Goal: Task Accomplishment & Management: Manage account settings

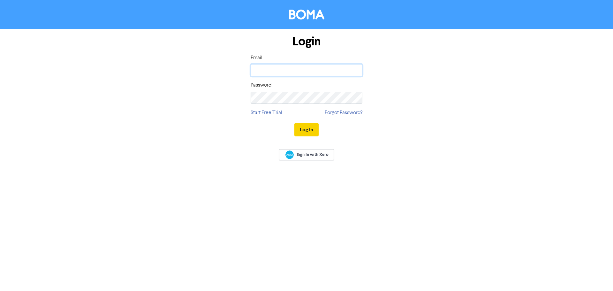
type input "[EMAIL_ADDRESS][DOMAIN_NAME]"
click at [307, 134] on button "Log In" at bounding box center [306, 129] width 24 height 13
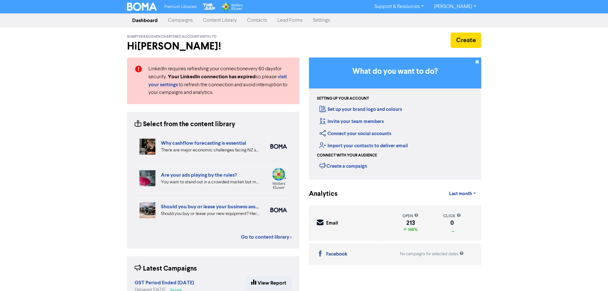
click at [182, 20] on link "Campaigns" at bounding box center [180, 20] width 35 height 13
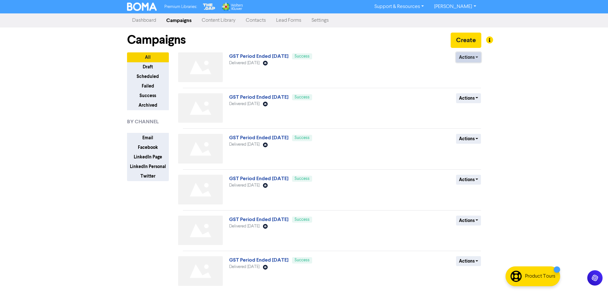
click at [476, 56] on button "Actions" at bounding box center [468, 57] width 25 height 10
click at [473, 68] on button "Duplicate" at bounding box center [481, 71] width 50 height 10
click at [305, 56] on link "GST Period Ended [DATE] (Duplicated)" at bounding box center [273, 56] width 89 height 6
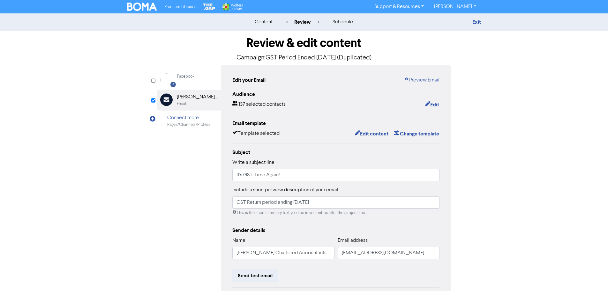
click at [306, 49] on h1 "Review & edit content" at bounding box center [304, 43] width 294 height 15
drag, startPoint x: 389, startPoint y: 45, endPoint x: 360, endPoint y: 45, distance: 29.7
click at [389, 45] on h1 "Review & edit content" at bounding box center [304, 43] width 294 height 15
click at [329, 42] on h1 "Review & edit content" at bounding box center [304, 43] width 294 height 15
click at [470, 23] on div "Exit" at bounding box center [426, 22] width 112 height 8
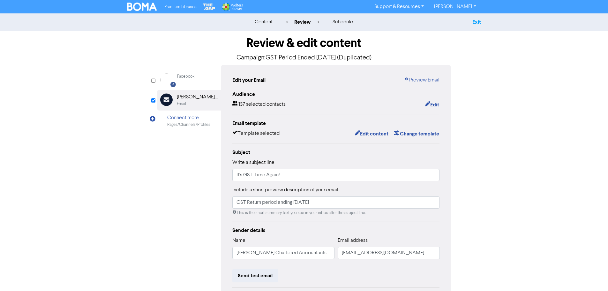
click at [478, 21] on link "Exit" at bounding box center [476, 22] width 9 height 6
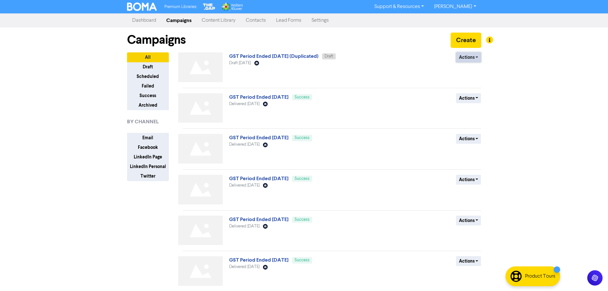
click at [475, 60] on button "Actions" at bounding box center [468, 57] width 25 height 10
click at [472, 93] on button "Rename" at bounding box center [481, 91] width 50 height 10
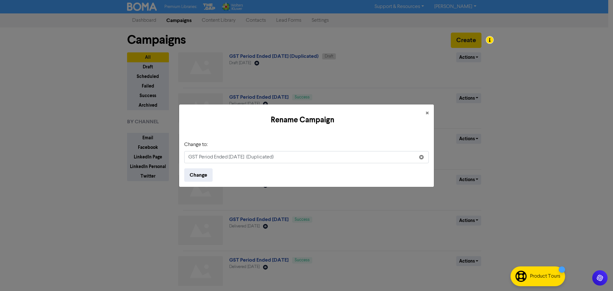
click at [231, 153] on input "GST Period Ended [DATE] (Duplicated)" at bounding box center [306, 157] width 244 height 12
drag, startPoint x: 236, startPoint y: 158, endPoint x: 244, endPoint y: 158, distance: 8.3
click at [244, 158] on input "GST Period Ended [DATE] (Duplicated)" at bounding box center [306, 157] width 244 height 12
type input "GST Period Ended [DATE]"
click at [203, 174] on button "Change" at bounding box center [198, 174] width 28 height 13
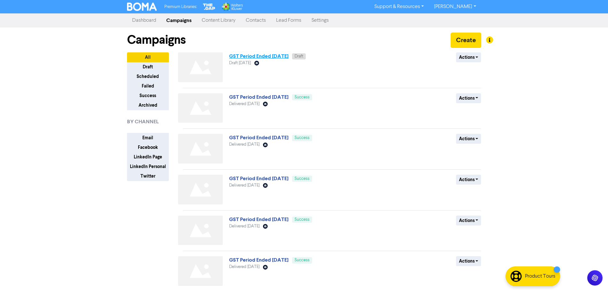
drag, startPoint x: 288, startPoint y: 53, endPoint x: 294, endPoint y: 54, distance: 6.2
click at [290, 54] on span "GST Period Ended [DATE] Draft" at bounding box center [267, 56] width 77 height 5
click at [288, 56] on link "GST Period Ended [DATE]" at bounding box center [258, 56] width 59 height 6
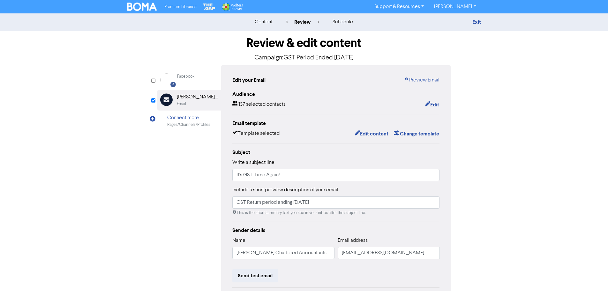
scroll to position [32, 0]
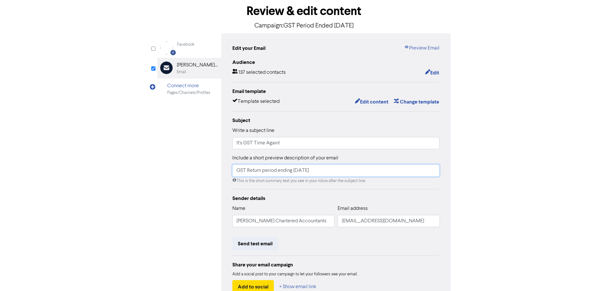
drag, startPoint x: 300, startPoint y: 171, endPoint x: 307, endPoint y: 171, distance: 7.3
click at [307, 171] on input "GST Return period ending [DATE]" at bounding box center [335, 170] width 207 height 12
type input "GST Return period ending [DATE]"
click at [376, 100] on button "Edit content" at bounding box center [372, 102] width 34 height 8
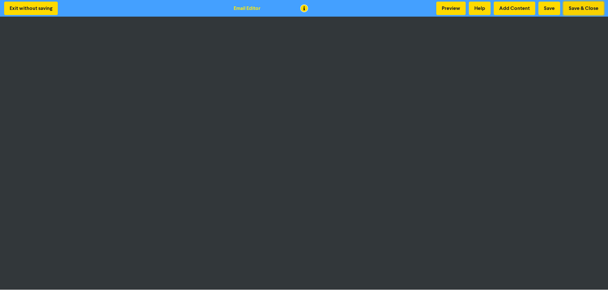
click at [569, 5] on button "Save & Close" at bounding box center [583, 8] width 41 height 13
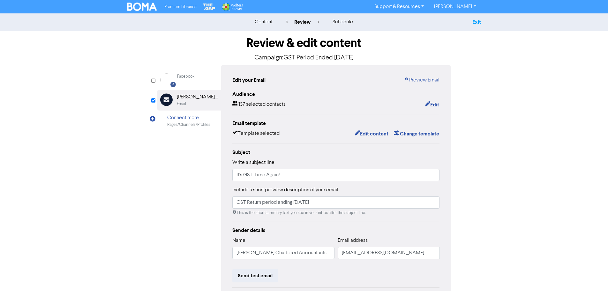
click at [477, 22] on link "Exit" at bounding box center [476, 22] width 9 height 6
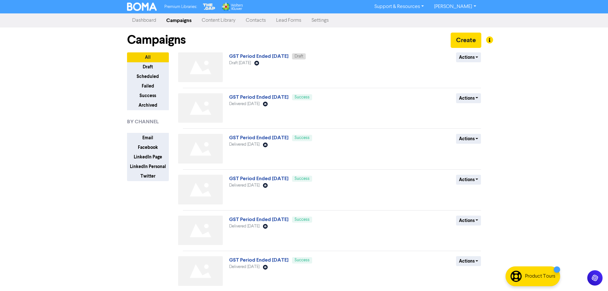
click at [252, 21] on link "Contacts" at bounding box center [256, 20] width 30 height 13
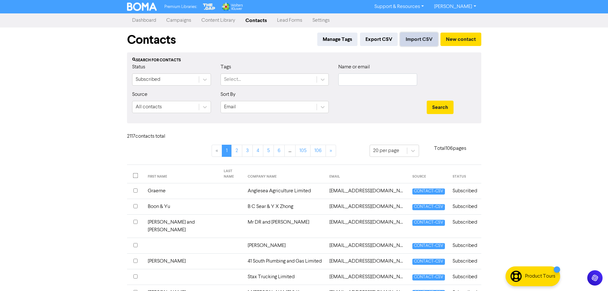
click at [415, 41] on button "Import CSV" at bounding box center [419, 39] width 38 height 13
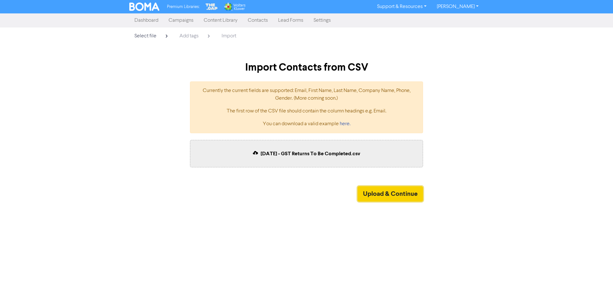
click at [402, 193] on button "Upload & Continue" at bounding box center [389, 193] width 65 height 15
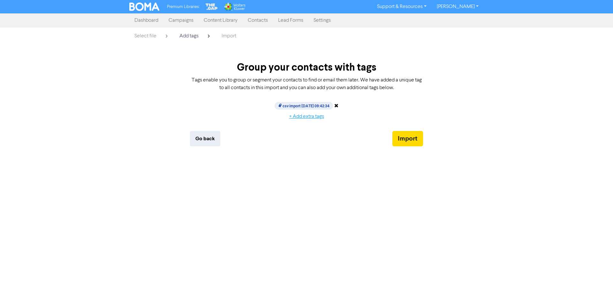
click at [307, 117] on button "+ Add extra tags" at bounding box center [307, 116] width 46 height 13
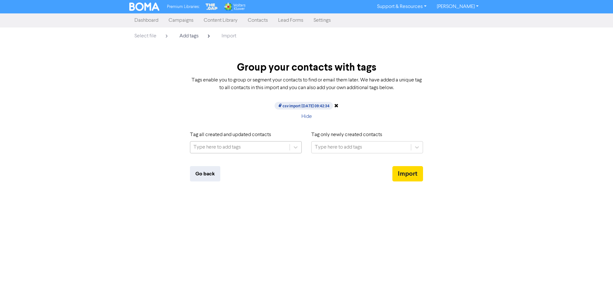
click at [251, 151] on div "Type here to add tags" at bounding box center [239, 146] width 99 height 11
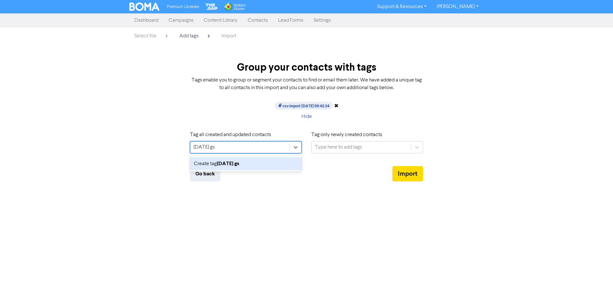
type input "[DATE] gst"
click at [257, 166] on div "Create tag [DATE] gst" at bounding box center [246, 163] width 112 height 13
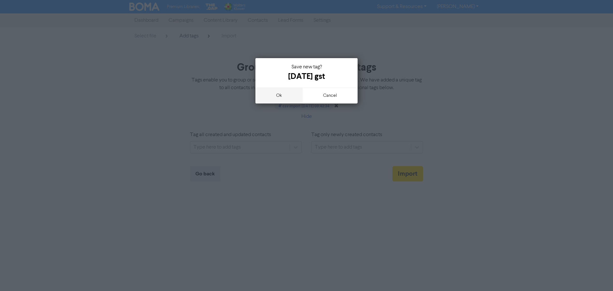
click at [273, 94] on button "ok" at bounding box center [278, 95] width 47 height 16
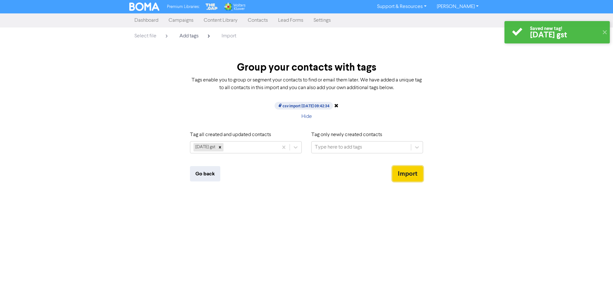
click at [411, 174] on button "Import" at bounding box center [407, 173] width 31 height 15
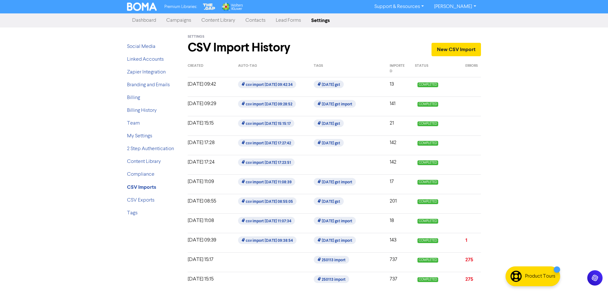
click at [411, 86] on div "COMPLETED" at bounding box center [435, 86] width 50 height 13
click at [215, 88] on div "[DATE] 09:42" at bounding box center [208, 86] width 50 height 13
click at [258, 19] on link "Contacts" at bounding box center [255, 20] width 30 height 13
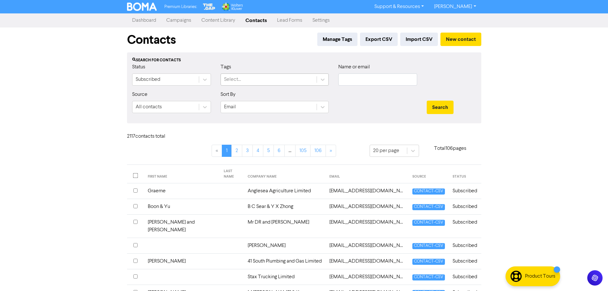
click at [316, 79] on div "Select..." at bounding box center [269, 79] width 96 height 11
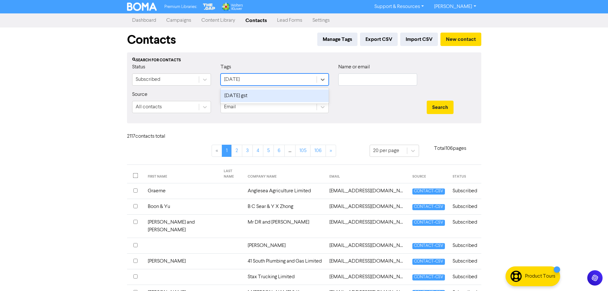
type input "[DATE]"
drag, startPoint x: 268, startPoint y: 95, endPoint x: 265, endPoint y: 95, distance: 3.5
click at [266, 96] on div "[DATE] gst" at bounding box center [275, 95] width 108 height 13
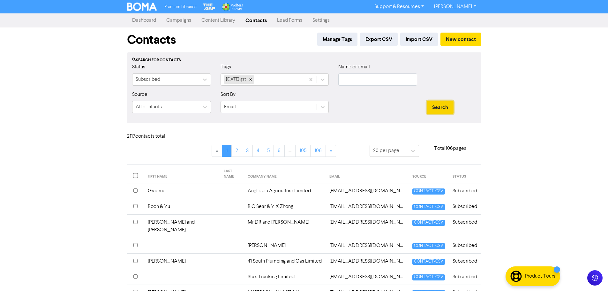
click at [440, 108] on button "Search" at bounding box center [440, 107] width 27 height 13
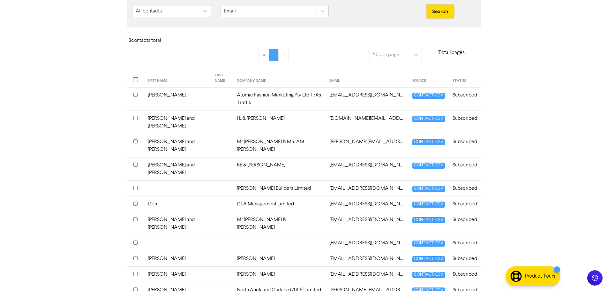
scroll to position [116, 0]
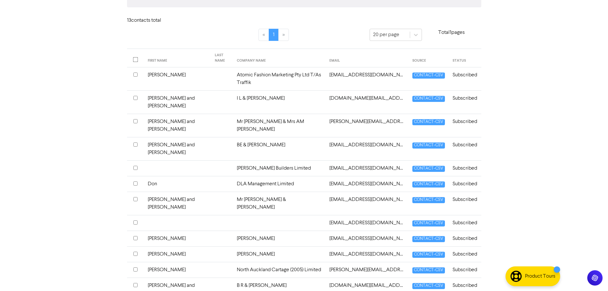
click at [353, 215] on td "[EMAIL_ADDRESS][DOMAIN_NAME]" at bounding box center [367, 223] width 83 height 16
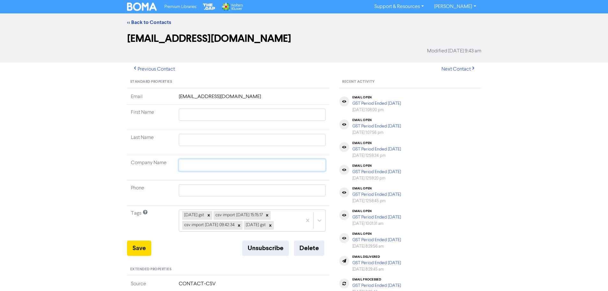
click at [190, 165] on input "text" at bounding box center [252, 165] width 147 height 12
paste input "Ngahuru Mara Limited"
type input "Ngahuru Mara Limited"
click at [200, 113] on input "text" at bounding box center [252, 115] width 147 height 12
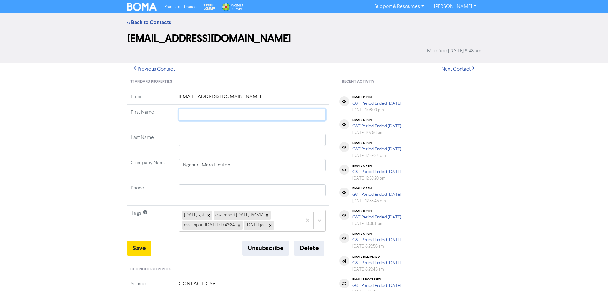
type input "J"
type input "Ju"
type input "Jud"
type input "[PERSON_NAME]"
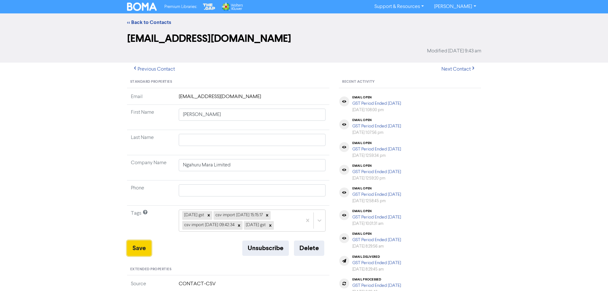
click at [139, 246] on button "Save" at bounding box center [139, 247] width 24 height 15
click at [151, 69] on button "Previous Contact" at bounding box center [153, 69] width 53 height 13
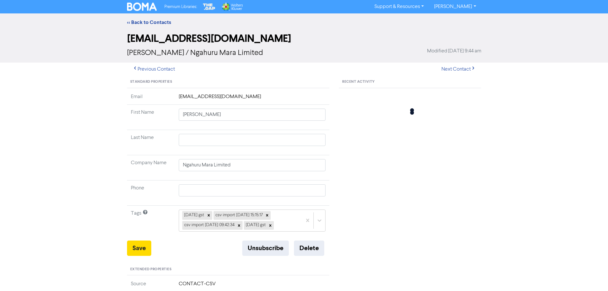
type input "[PERSON_NAME] and [PERSON_NAME]"
type input "Mr [PERSON_NAME] & [PERSON_NAME]"
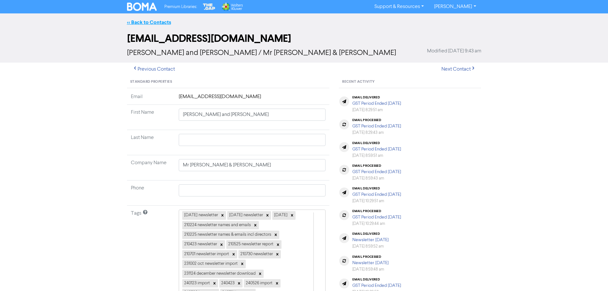
click at [153, 21] on link "<< Back to Contacts" at bounding box center [149, 22] width 44 height 6
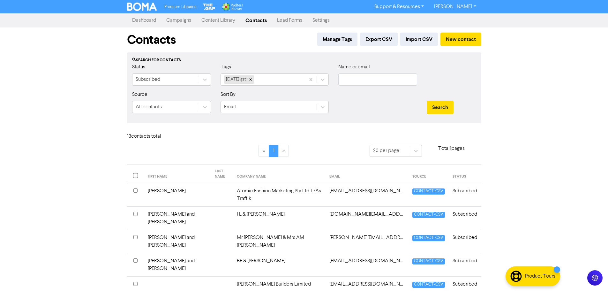
click at [173, 18] on link "Campaigns" at bounding box center [178, 20] width 35 height 13
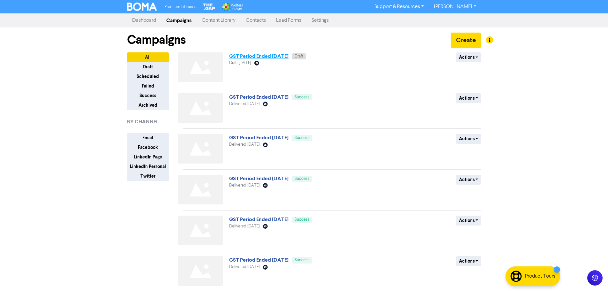
click at [280, 58] on link "GST Period Ended [DATE]" at bounding box center [258, 56] width 59 height 6
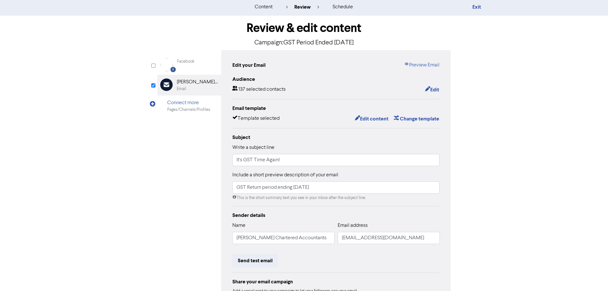
scroll to position [32, 0]
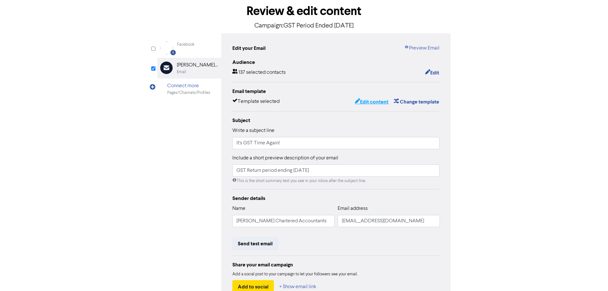
click at [362, 100] on button "Edit content" at bounding box center [372, 102] width 34 height 8
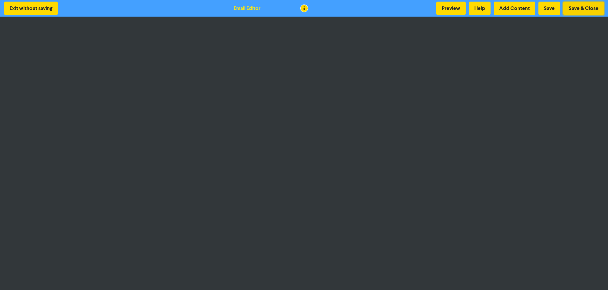
click at [578, 4] on button "Save & Close" at bounding box center [583, 8] width 41 height 13
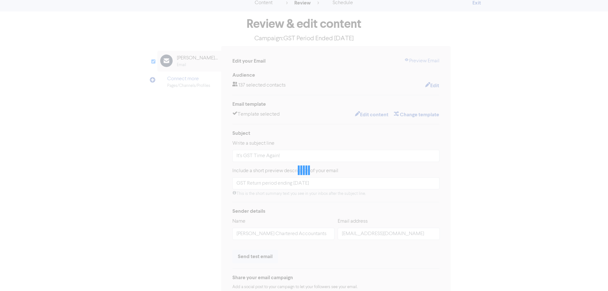
scroll to position [32, 0]
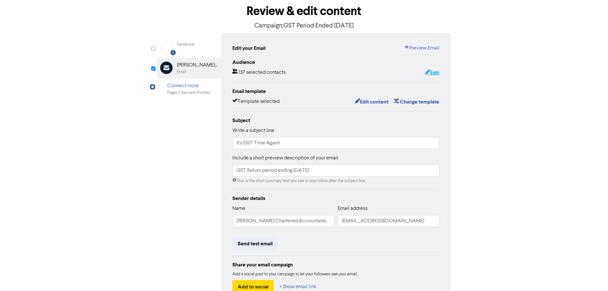
click at [434, 72] on button "Edit" at bounding box center [432, 73] width 15 height 8
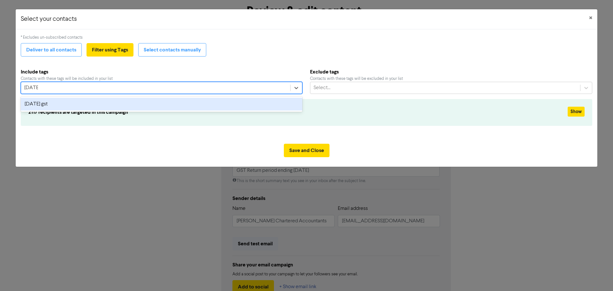
type input "31 augu"
click at [110, 100] on div "[DATE] gst" at bounding box center [161, 104] width 281 height 13
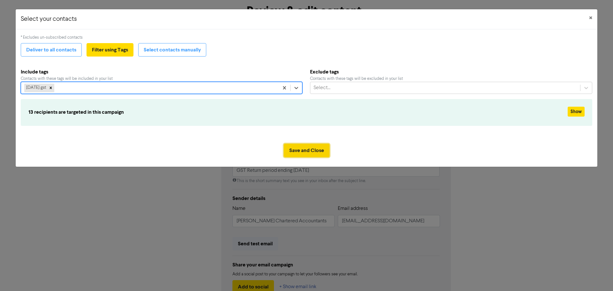
click at [314, 154] on button "Save and Close" at bounding box center [307, 150] width 46 height 13
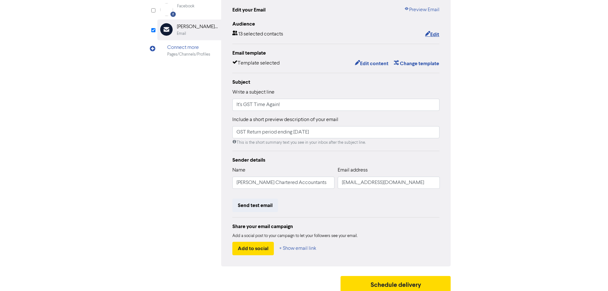
scroll to position [75, 0]
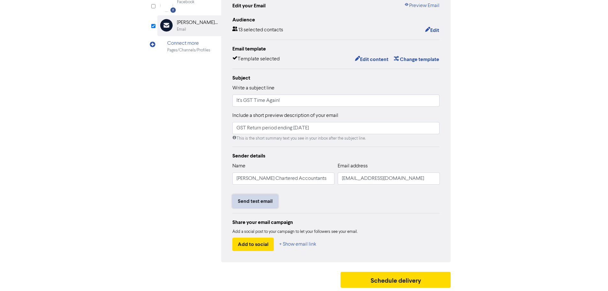
click at [253, 200] on button "Send test email" at bounding box center [255, 200] width 46 height 13
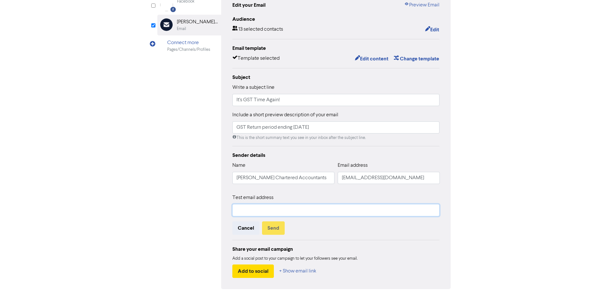
click at [298, 208] on input "text" at bounding box center [335, 210] width 207 height 12
type input "[EMAIL_ADDRESS][DOMAIN_NAME]"
click at [280, 225] on button "Send" at bounding box center [273, 227] width 23 height 13
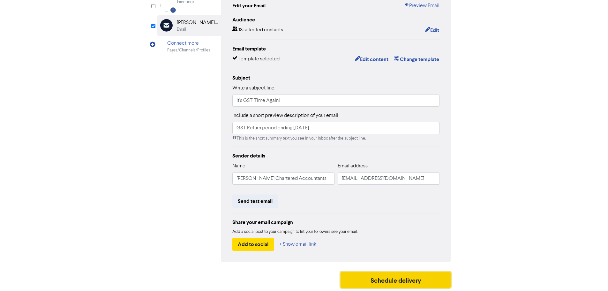
click at [389, 282] on button "Schedule delivery" at bounding box center [396, 280] width 110 height 16
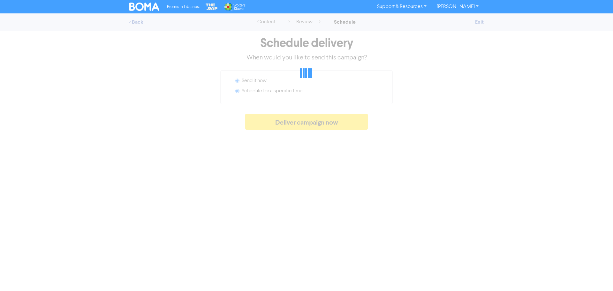
radio input "false"
radio input "true"
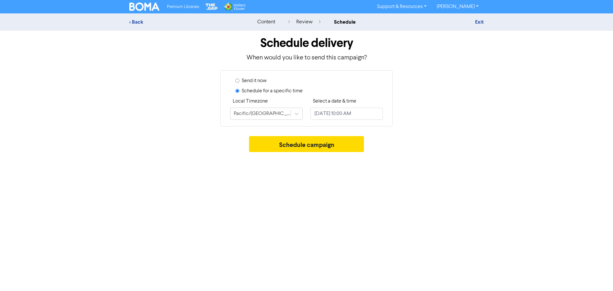
click at [251, 80] on label "Send it now" at bounding box center [254, 81] width 25 height 8
click at [239, 80] on input "Send it now" at bounding box center [237, 81] width 4 height 4
radio input "true"
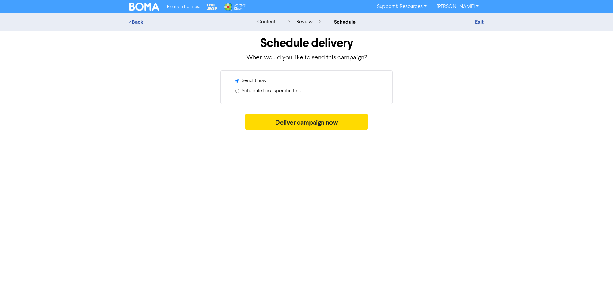
click at [249, 94] on label "Schedule for a specific time" at bounding box center [272, 91] width 61 height 8
click at [239, 93] on input "Schedule for a specific time" at bounding box center [237, 91] width 4 height 4
radio input "true"
radio input "false"
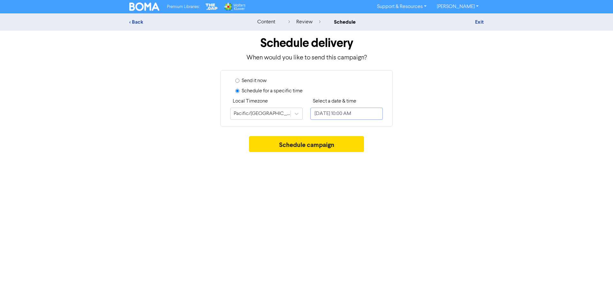
select select "7"
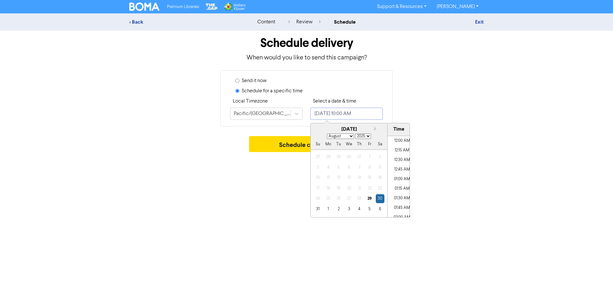
click at [358, 114] on input "[DATE] 10:00 AM" at bounding box center [346, 114] width 72 height 12
click at [331, 211] on div "1" at bounding box center [328, 209] width 9 height 9
type input "[DATE] 10:00 AM"
select select "8"
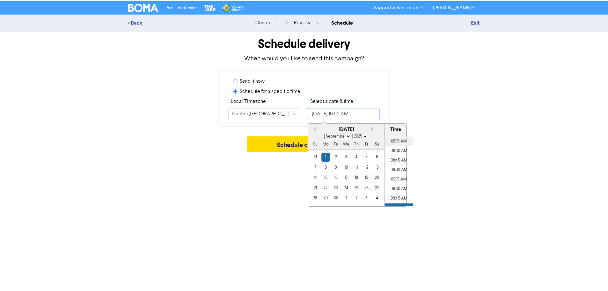
scroll to position [283, 0]
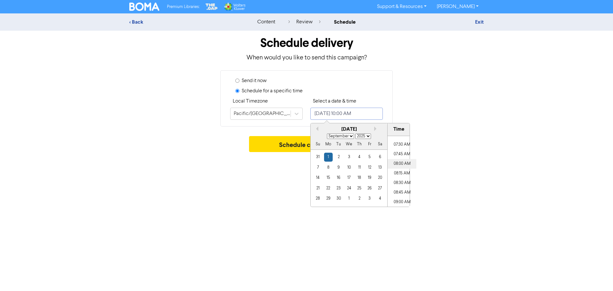
click at [398, 162] on li "08:00 AM" at bounding box center [401, 164] width 29 height 10
type input "[DATE] 8:00 AM"
click at [276, 175] on div "Premium Libraries: Support & Resources Video Tutorials FAQ & Guides Marketing E…" at bounding box center [306, 145] width 613 height 291
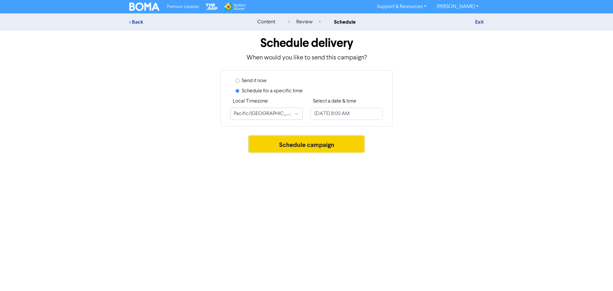
click at [324, 145] on button "Schedule campaign" at bounding box center [306, 144] width 115 height 16
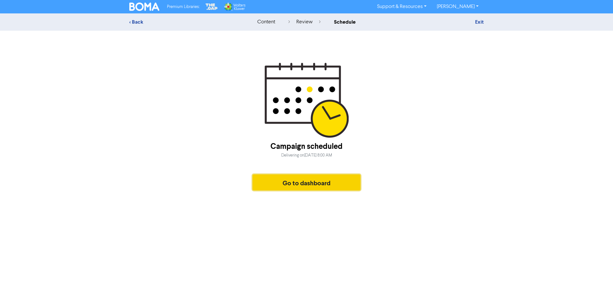
click at [308, 183] on button "Go to dashboard" at bounding box center [306, 182] width 108 height 16
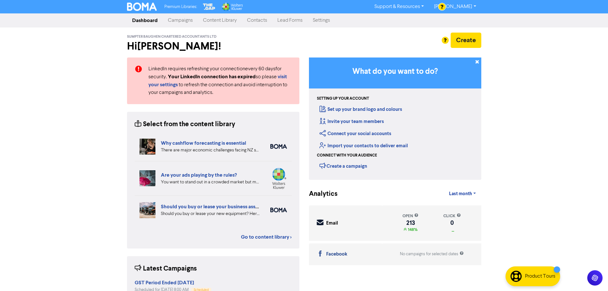
click at [179, 23] on link "Campaigns" at bounding box center [180, 20] width 35 height 13
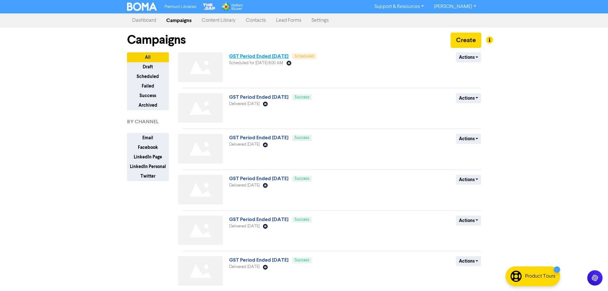
click at [288, 57] on link "GST Period Ended [DATE]" at bounding box center [258, 56] width 59 height 6
